Goal: Information Seeking & Learning: Learn about a topic

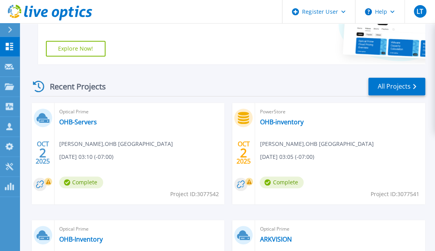
scroll to position [173, 0]
click at [88, 121] on link "OHB-Servers" at bounding box center [78, 122] width 38 height 8
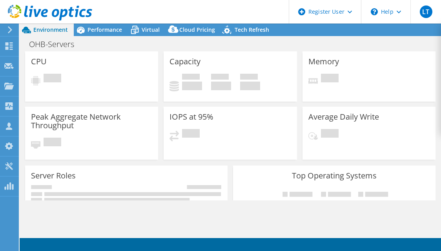
select select "USD"
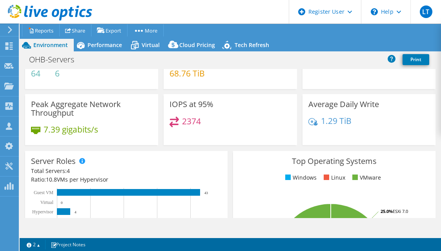
scroll to position [36, 0]
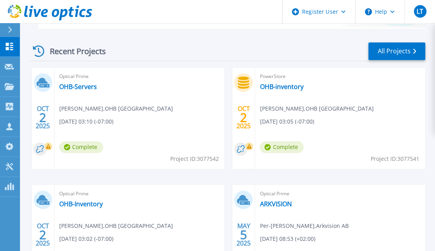
scroll to position [208, 0]
click at [285, 87] on link "OHB-inventory" at bounding box center [282, 86] width 44 height 8
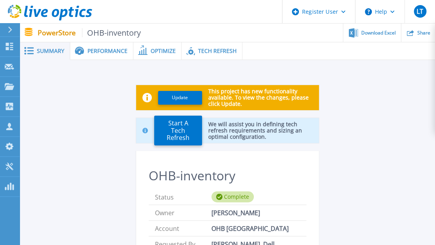
click at [113, 51] on span "Performance" at bounding box center [108, 50] width 40 height 5
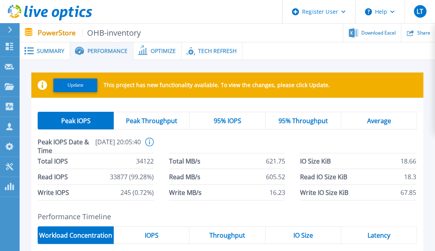
click at [152, 51] on span "Optimize" at bounding box center [163, 50] width 25 height 5
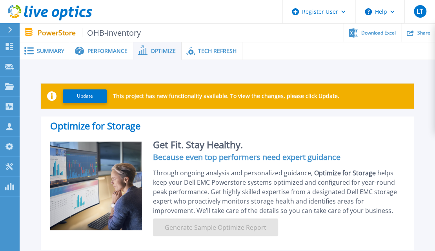
click at [203, 50] on span "Tech Refresh" at bounding box center [217, 50] width 38 height 5
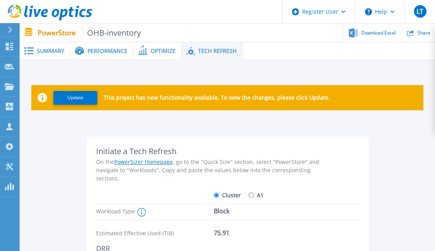
click at [55, 45] on div "Summary" at bounding box center [45, 51] width 51 height 18
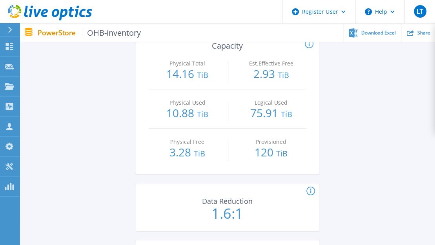
scroll to position [396, 0]
click at [267, 146] on p "120 TiB" at bounding box center [271, 152] width 70 height 13
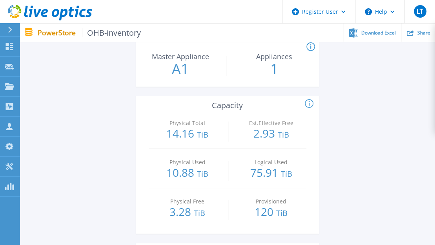
scroll to position [337, 0]
click at [308, 100] on icon at bounding box center [309, 102] width 9 height 9
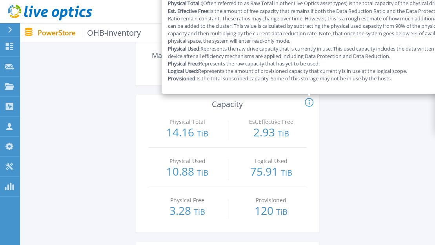
click at [62, 201] on div "Update This project has new functionality available. To view the changes, pleas…" at bounding box center [227, 141] width 392 height 811
click at [283, 167] on p "75.91 TiB" at bounding box center [271, 172] width 70 height 13
click at [308, 175] on div "Physical Total 14.16 TiB Est.Effective Free 2.93 TiB Physical Used 10.88 TiB Lo…" at bounding box center [227, 171] width 183 height 124
click at [338, 113] on div "Update This project has new functionality available. To view the changes, pleas…" at bounding box center [227, 141] width 392 height 811
click at [319, 123] on div "Update This project has new functionality available. To view the changes, pleas…" at bounding box center [227, 141] width 392 height 811
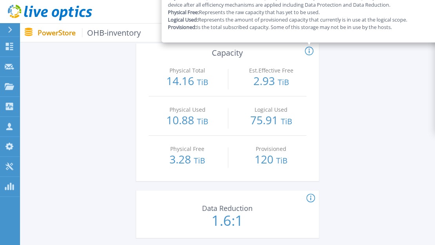
scroll to position [390, 0]
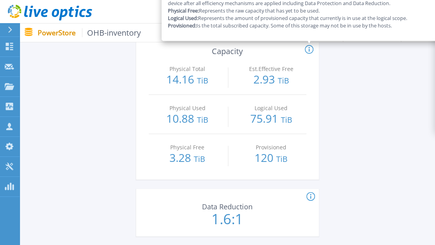
click at [311, 197] on icon at bounding box center [310, 196] width 1 height 5
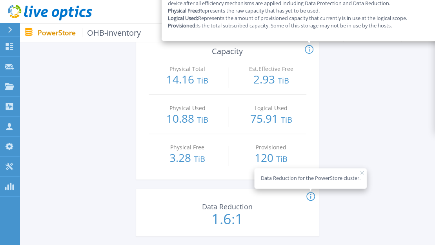
click at [257, 122] on p "75.91 TiB" at bounding box center [271, 119] width 70 height 13
drag, startPoint x: 168, startPoint y: 150, endPoint x: 220, endPoint y: 161, distance: 53.0
click at [220, 161] on div "Physical Free 3.28 TiB" at bounding box center [188, 153] width 70 height 39
click at [194, 62] on div "Physical Total 14.16 TiB" at bounding box center [188, 75] width 70 height 39
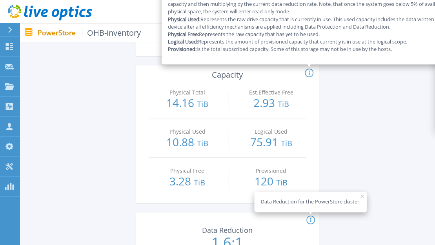
scroll to position [365, 0]
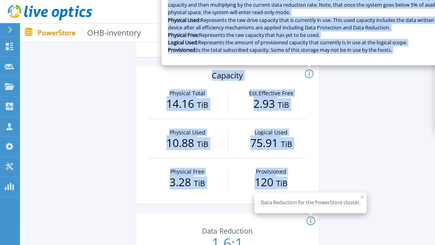
drag, startPoint x: 208, startPoint y: 73, endPoint x: 290, endPoint y: 181, distance: 136.1
click at [290, 181] on div "Physical Total : (Often referred to as Raw Total in other Live Optics asset typ…" at bounding box center [227, 135] width 183 height 138
copy div "Physical Total : (Often referred to as Raw Total in other Live Optics asset typ…"
click at [118, 141] on div "Update This project has new functionality available. To view the changes, pleas…" at bounding box center [227, 112] width 392 height 811
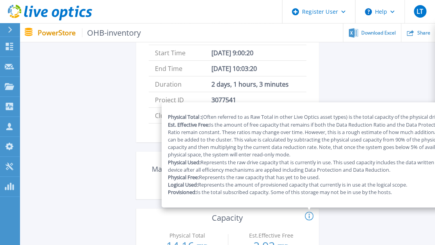
scroll to position [207, 0]
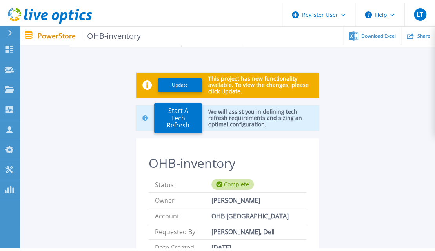
scroll to position [0, 0]
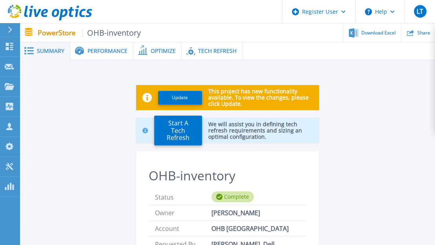
click at [108, 53] on span "Performance" at bounding box center [108, 50] width 40 height 5
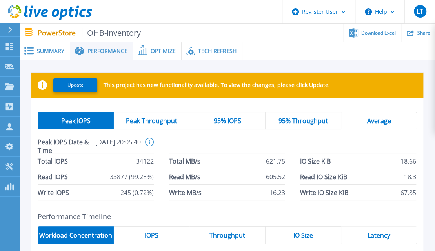
click at [158, 131] on div "Peak IOPS Peak Throughput 95% IOPS 95% Throughput Average Peak IOPS Date & Time…" at bounding box center [227, 156] width 379 height 89
click at [169, 124] on span "Peak Throughput" at bounding box center [151, 121] width 51 height 6
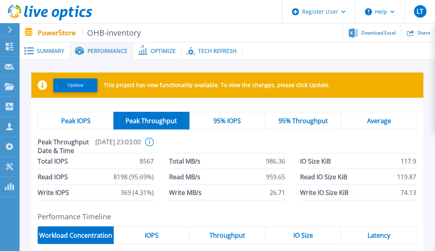
click at [244, 128] on div "95% IOPS" at bounding box center [228, 121] width 76 height 18
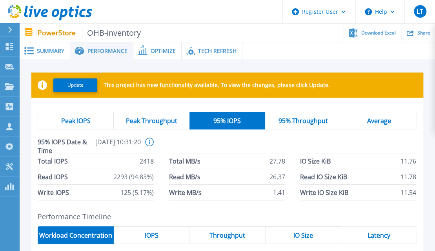
click at [44, 46] on div "Summary" at bounding box center [45, 51] width 51 height 18
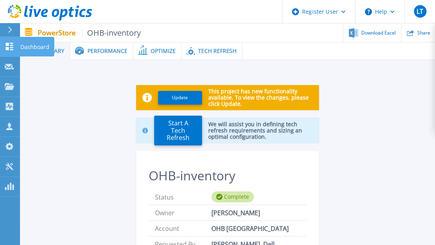
click at [10, 45] on icon at bounding box center [9, 46] width 7 height 7
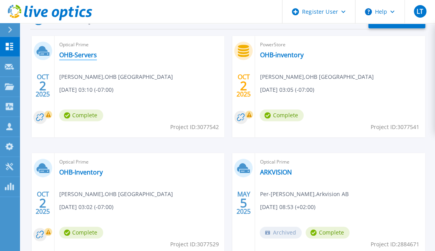
scroll to position [240, 0]
click at [86, 173] on link "OHB-Inventory" at bounding box center [81, 172] width 44 height 8
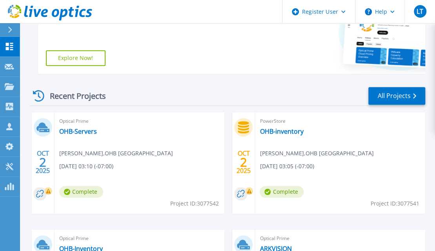
scroll to position [223, 0]
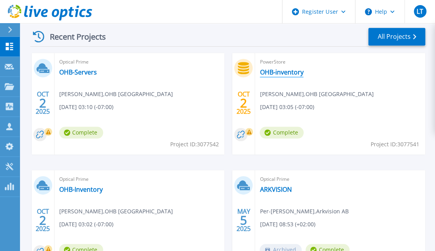
click at [292, 69] on link "OHB-inventory" at bounding box center [282, 72] width 44 height 8
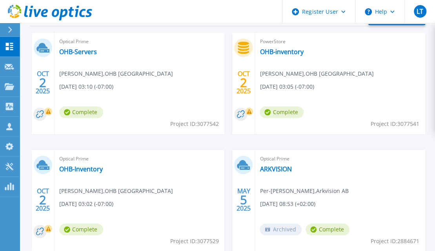
scroll to position [243, 0]
click at [86, 47] on link "OHB-Servers" at bounding box center [78, 51] width 38 height 8
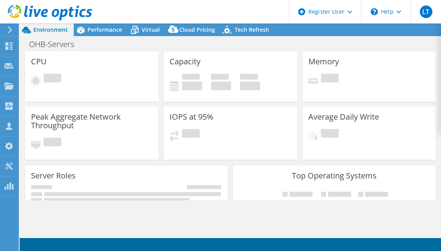
select select "USD"
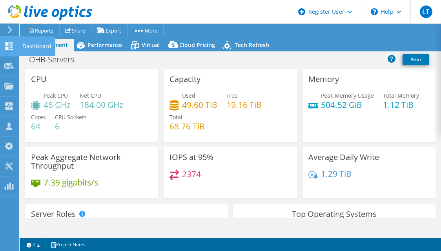
click at [11, 44] on icon at bounding box center [8, 45] width 9 height 7
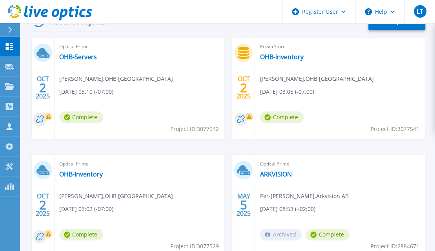
scroll to position [236, 0]
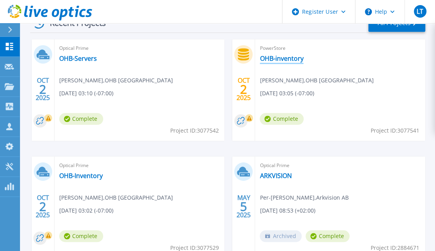
click at [292, 61] on link "OHB-inventory" at bounding box center [282, 59] width 44 height 8
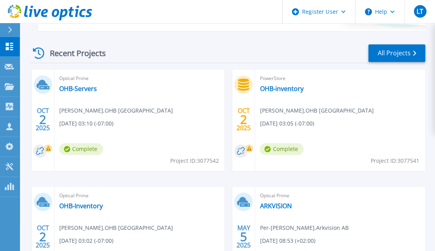
scroll to position [209, 0]
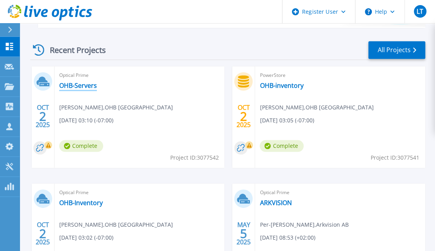
click at [93, 84] on link "OHB-Servers" at bounding box center [78, 86] width 38 height 8
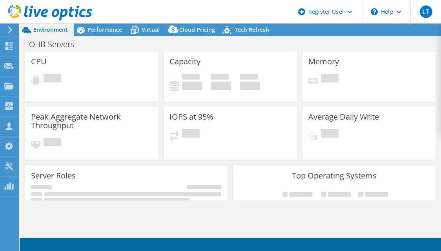
select select "USD"
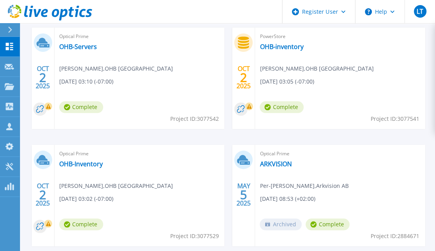
scroll to position [313, 0]
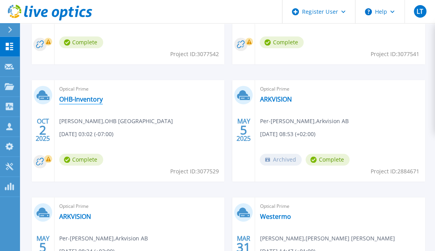
click at [92, 95] on link "OHB-Inventory" at bounding box center [81, 99] width 44 height 8
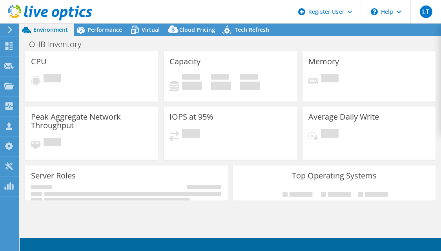
select select "USD"
